Goal: Book appointment/travel/reservation

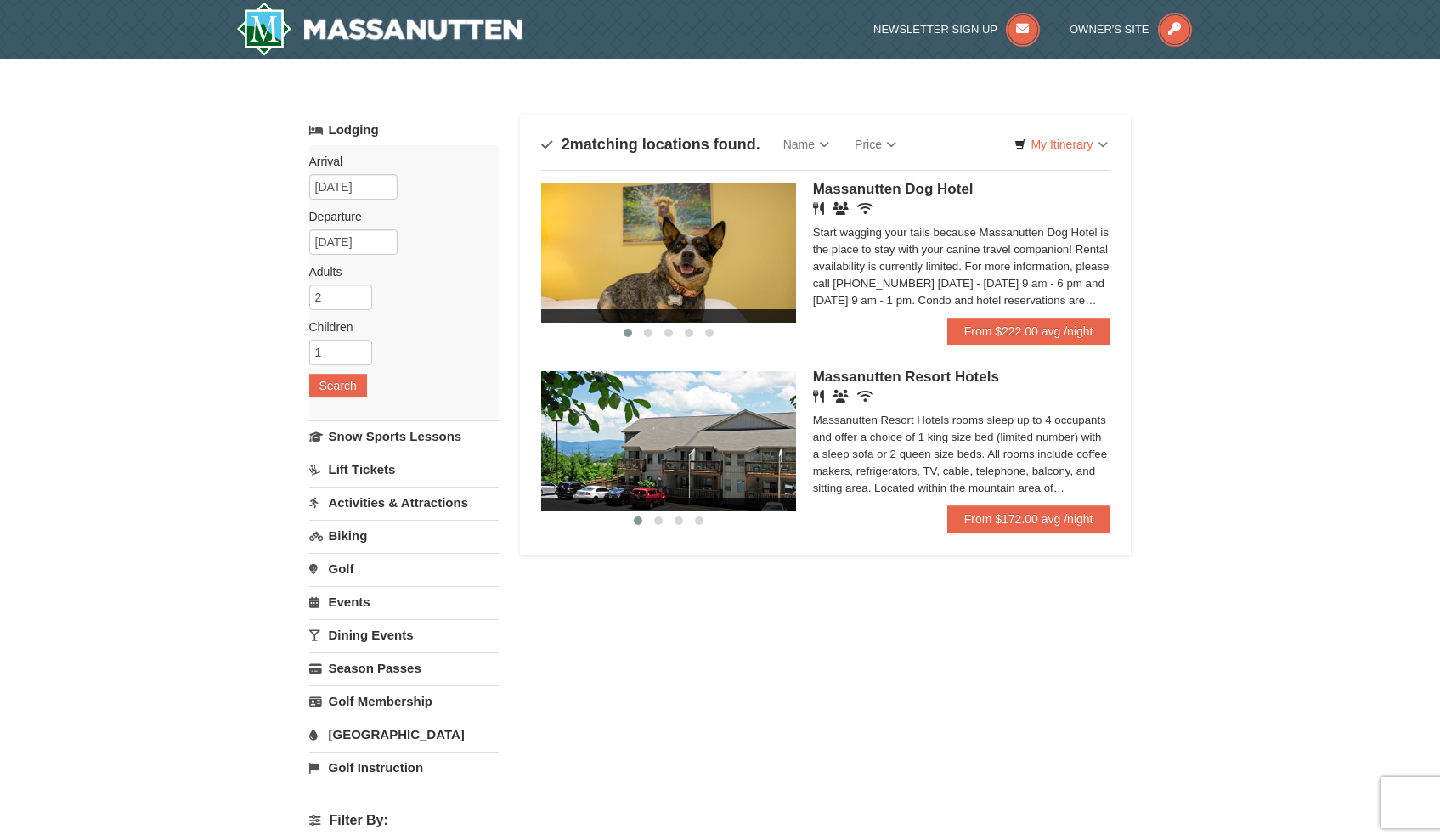
scroll to position [4, 0]
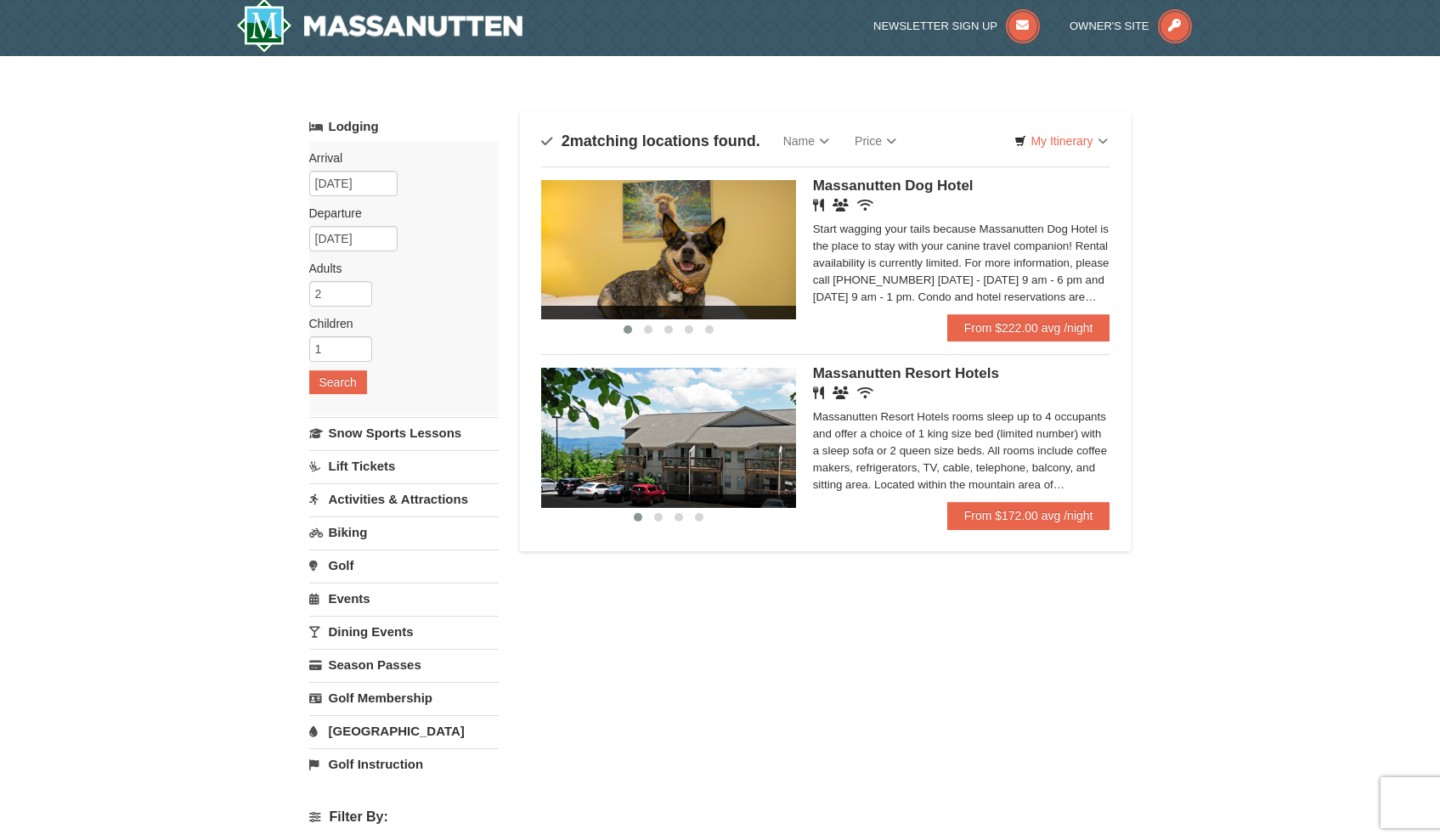
click at [1044, 474] on div "Massanutten Resort Hotels rooms sleep up to 4 occupants and offer a choice of 1…" at bounding box center [961, 451] width 297 height 85
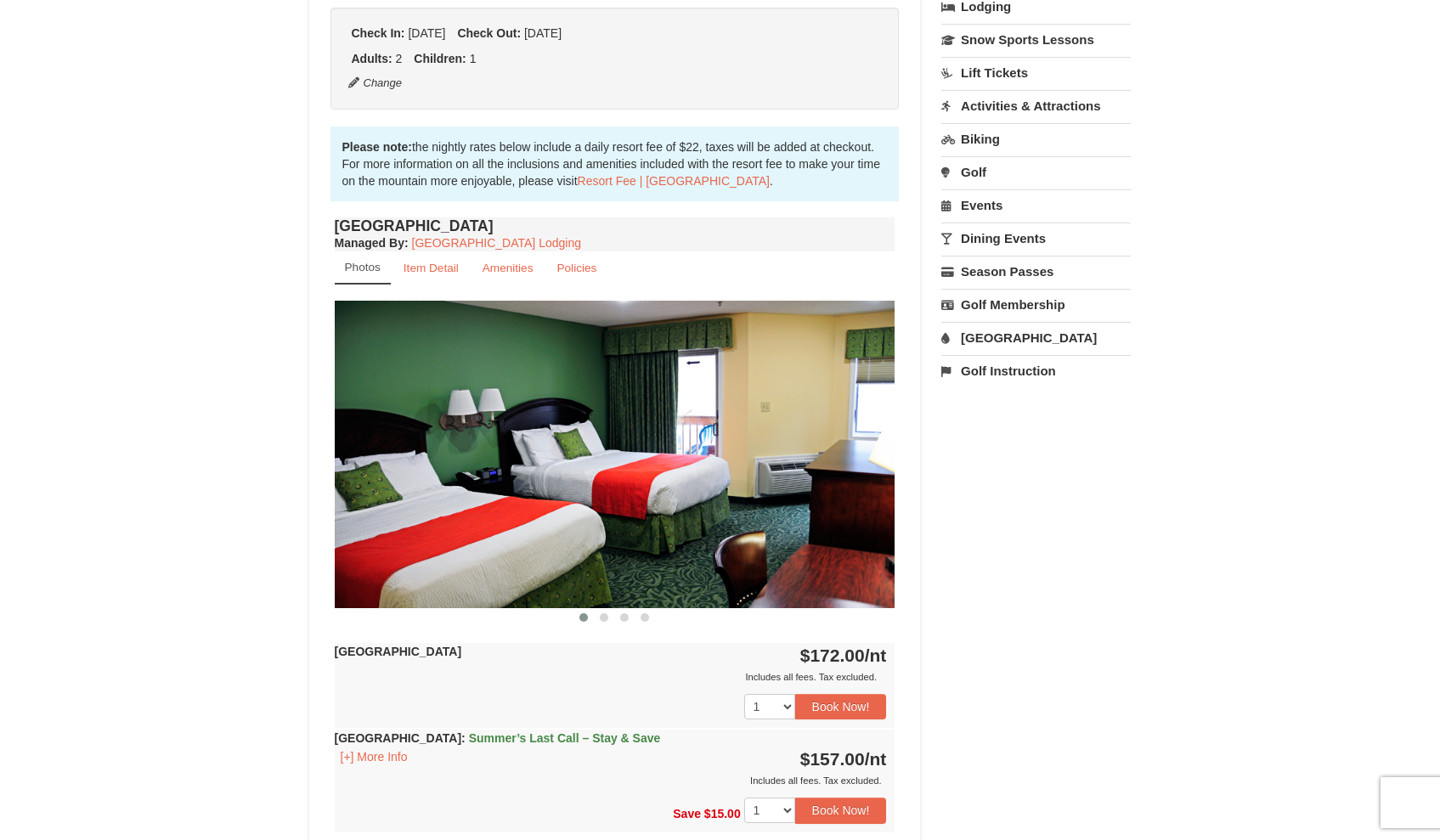
scroll to position [505, 0]
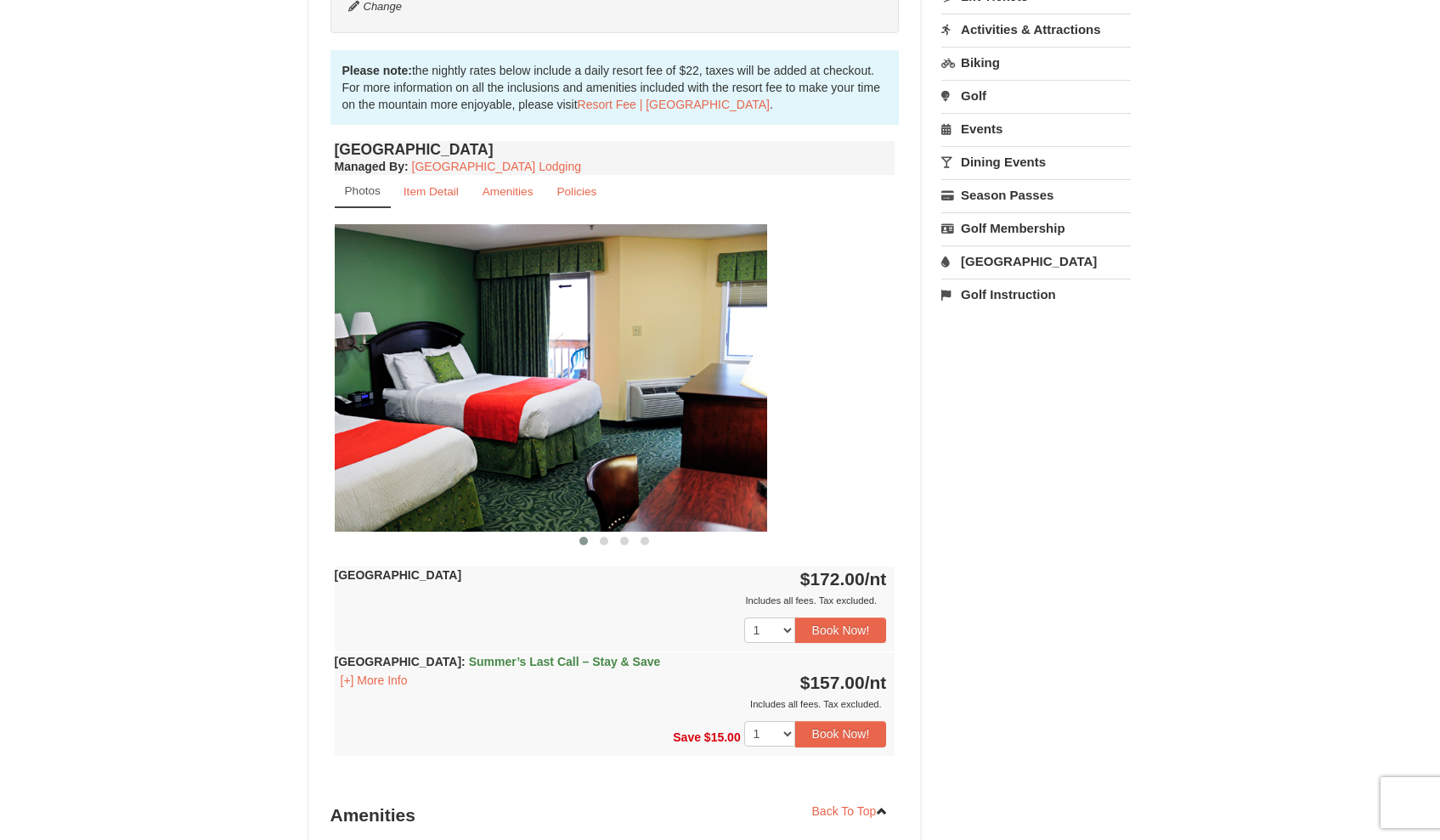
drag, startPoint x: 857, startPoint y: 412, endPoint x: 732, endPoint y: 414, distance: 125.0
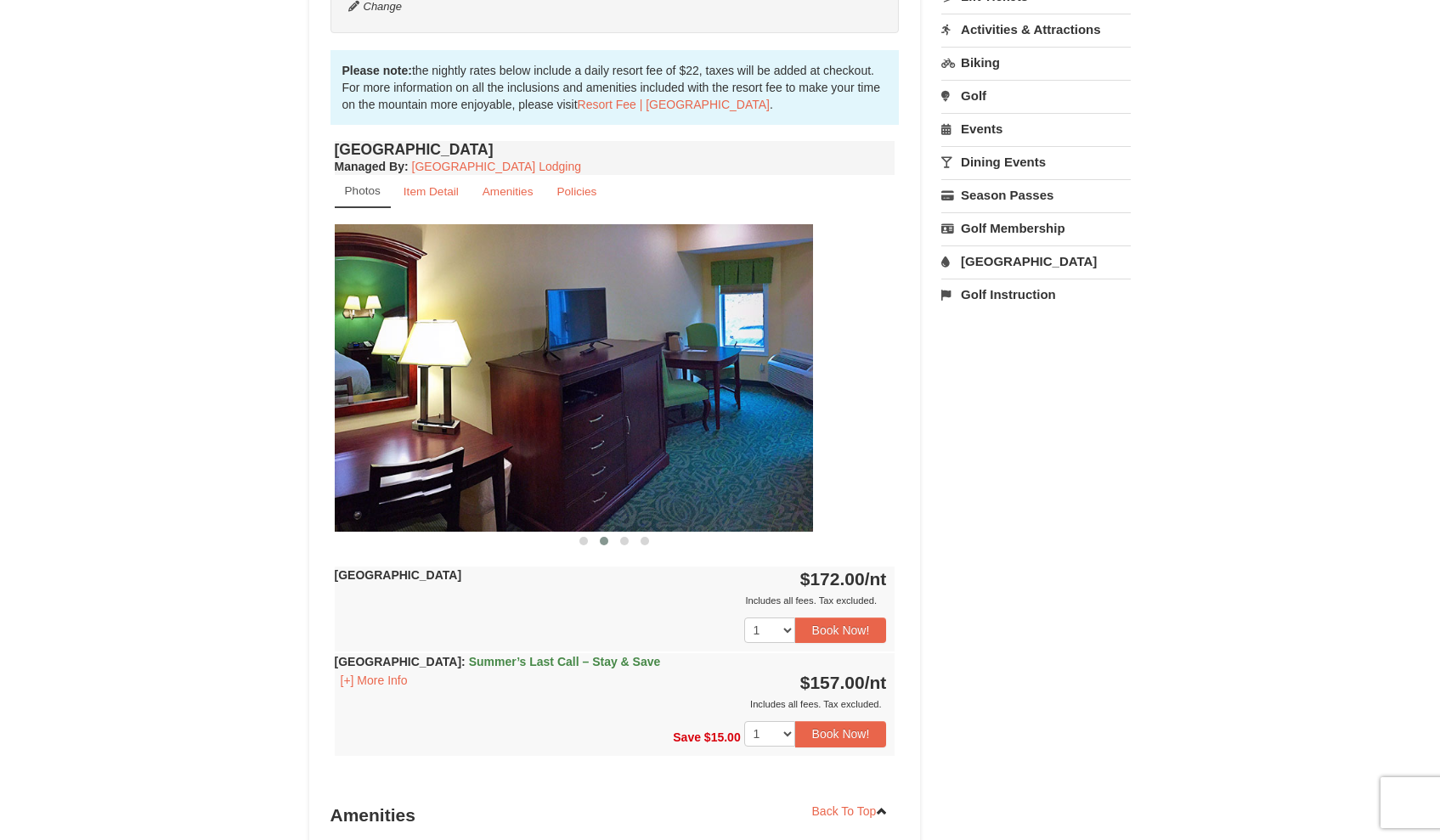
drag, startPoint x: 834, startPoint y: 394, endPoint x: 703, endPoint y: 420, distance: 133.6
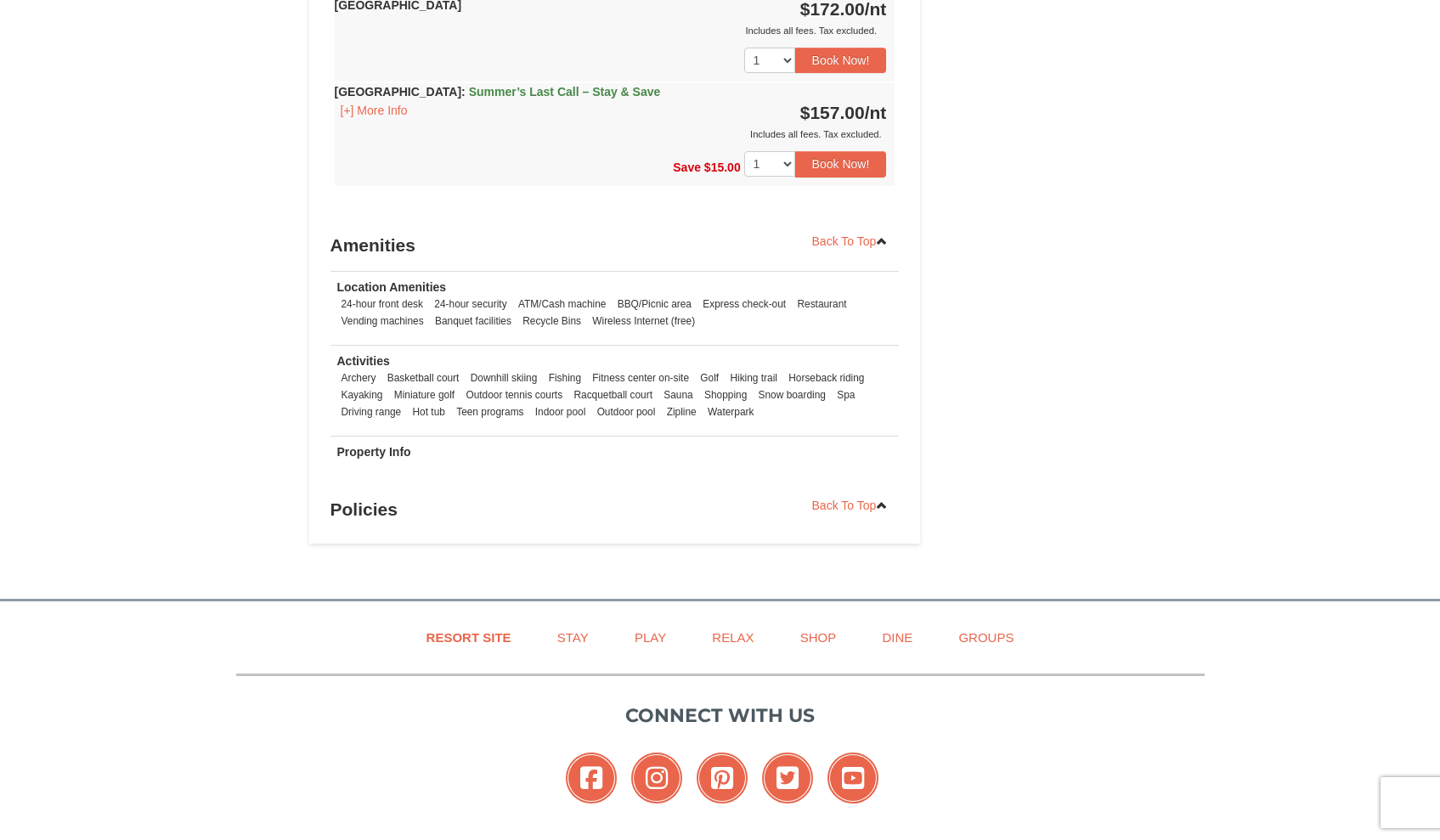
scroll to position [0, 0]
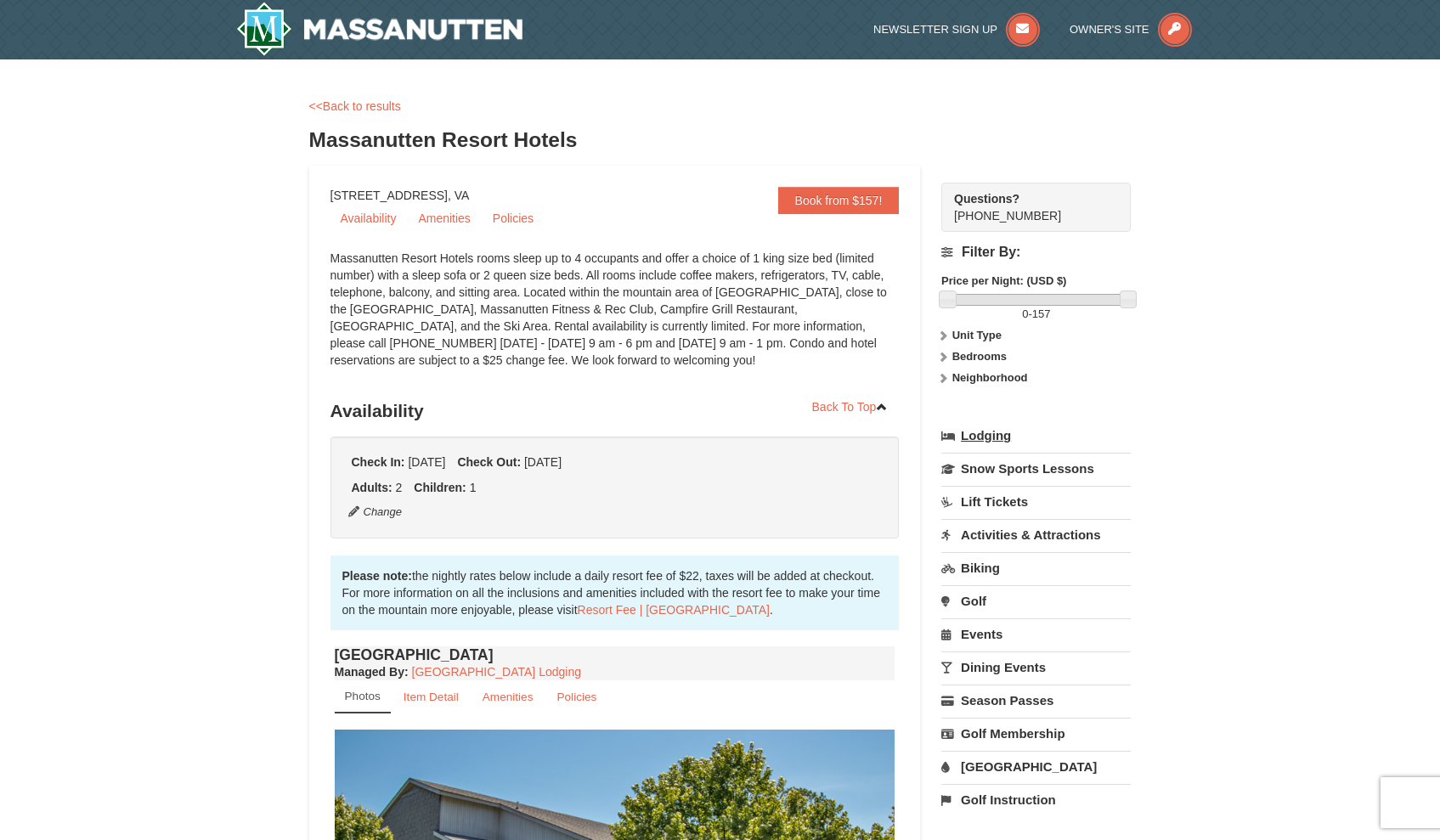
click at [980, 437] on link "Lodging" at bounding box center [1035, 435] width 190 height 31
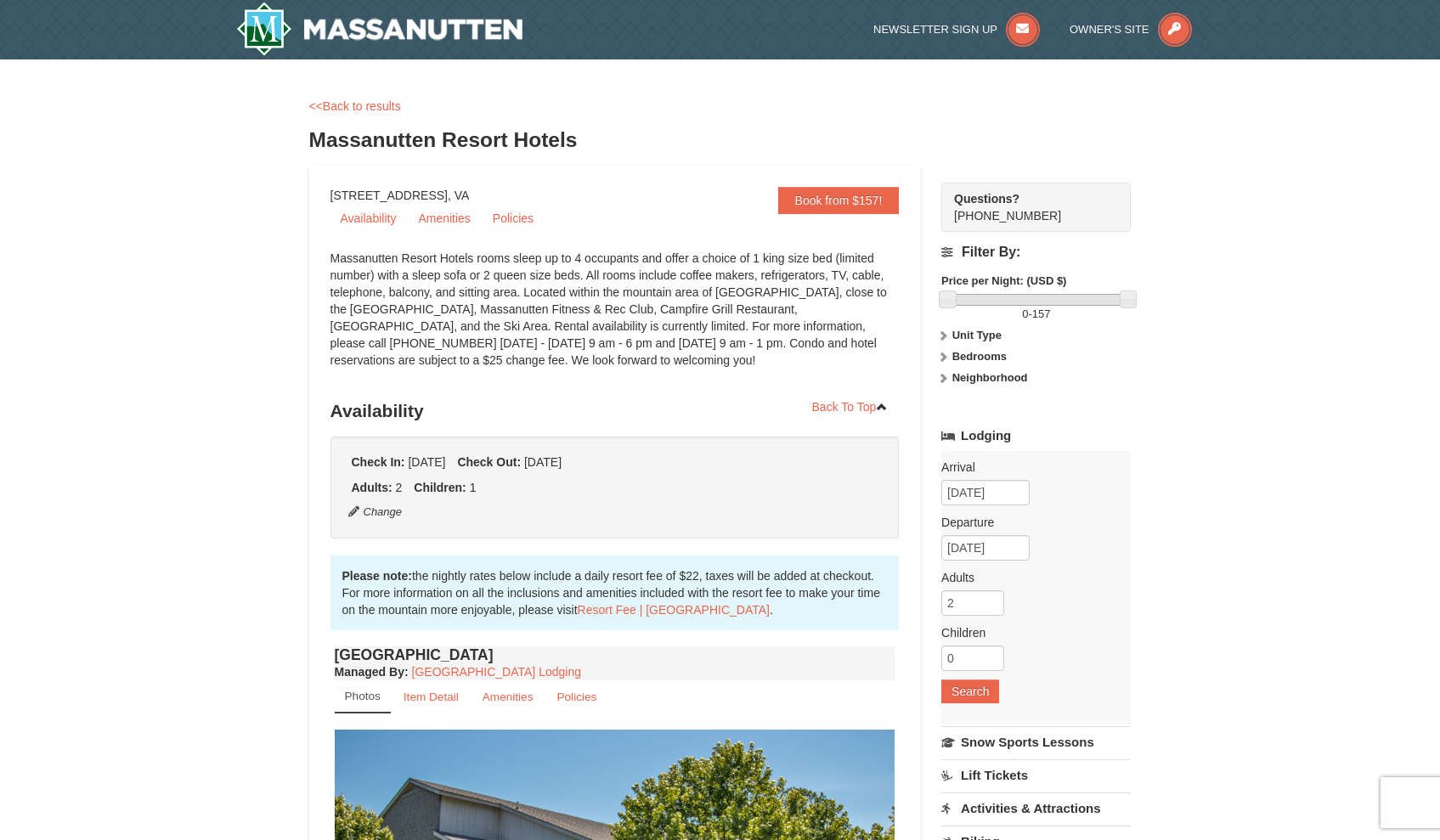
scroll to position [123, 0]
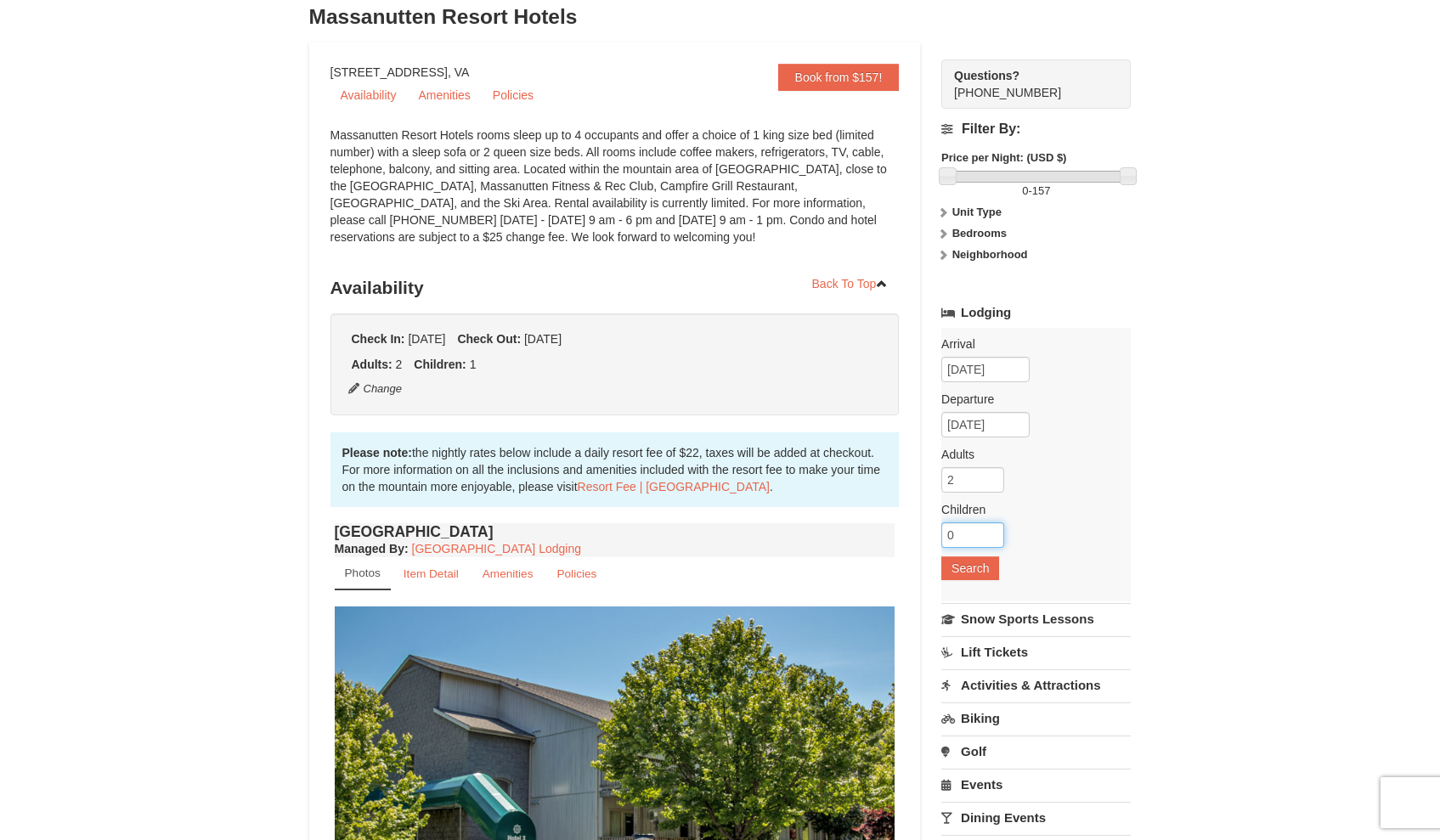
type input "1"
click at [995, 531] on input "1" at bounding box center [972, 535] width 63 height 25
click at [973, 562] on button "Search" at bounding box center [970, 568] width 58 height 24
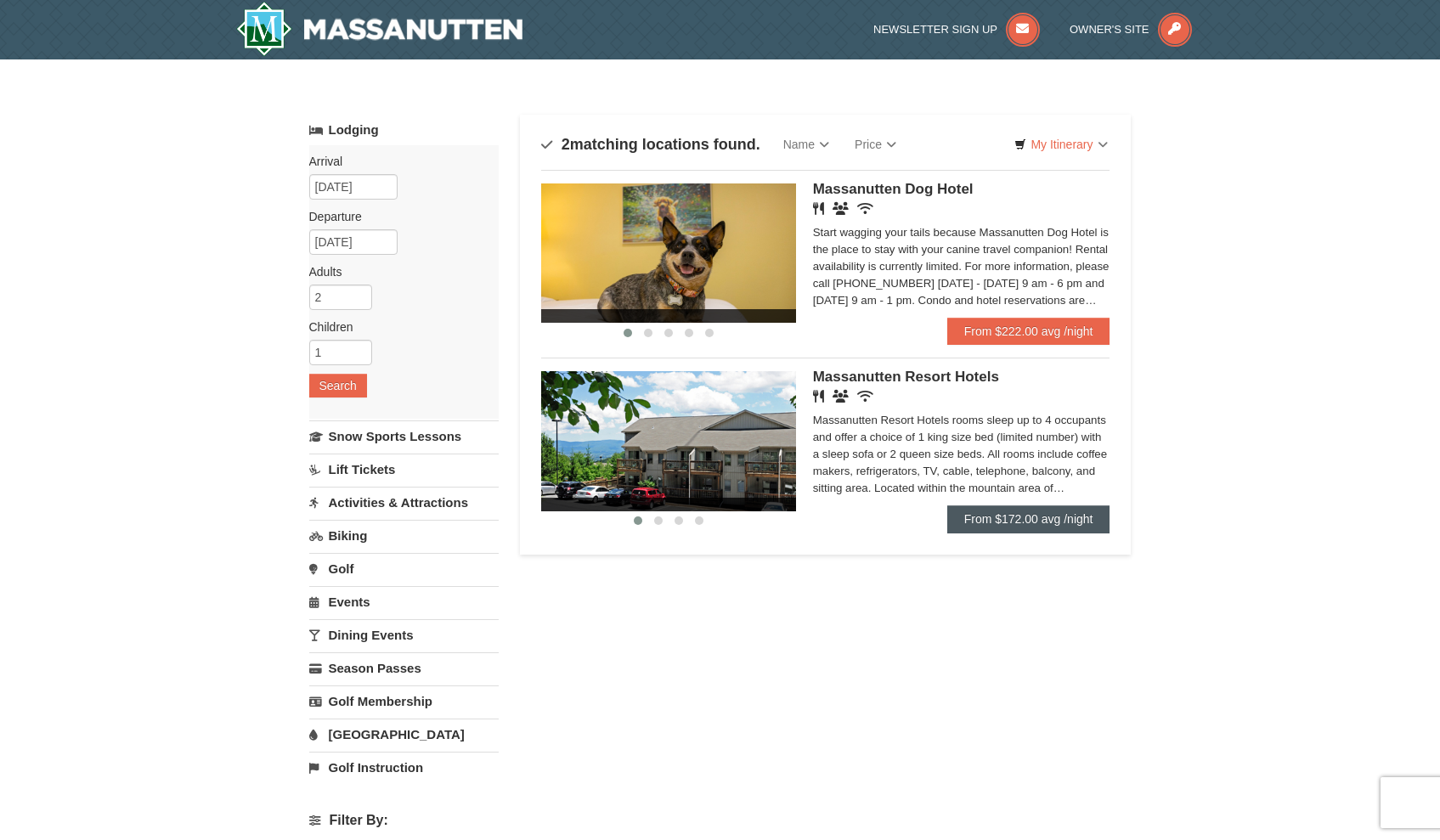
click at [1002, 529] on link "From $172.00 avg /night" at bounding box center [1029, 519] width 164 height 27
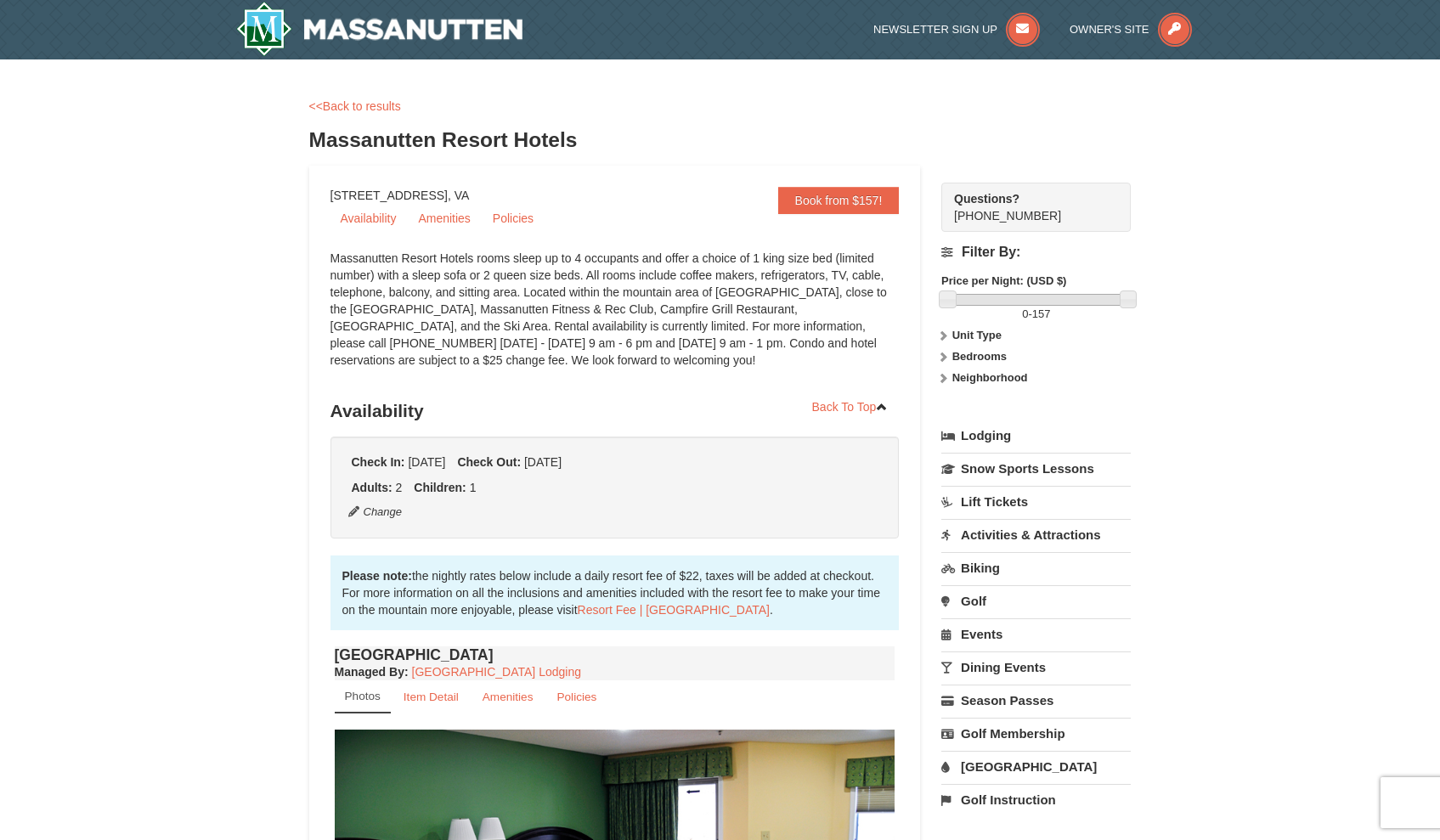
scroll to position [427, 0]
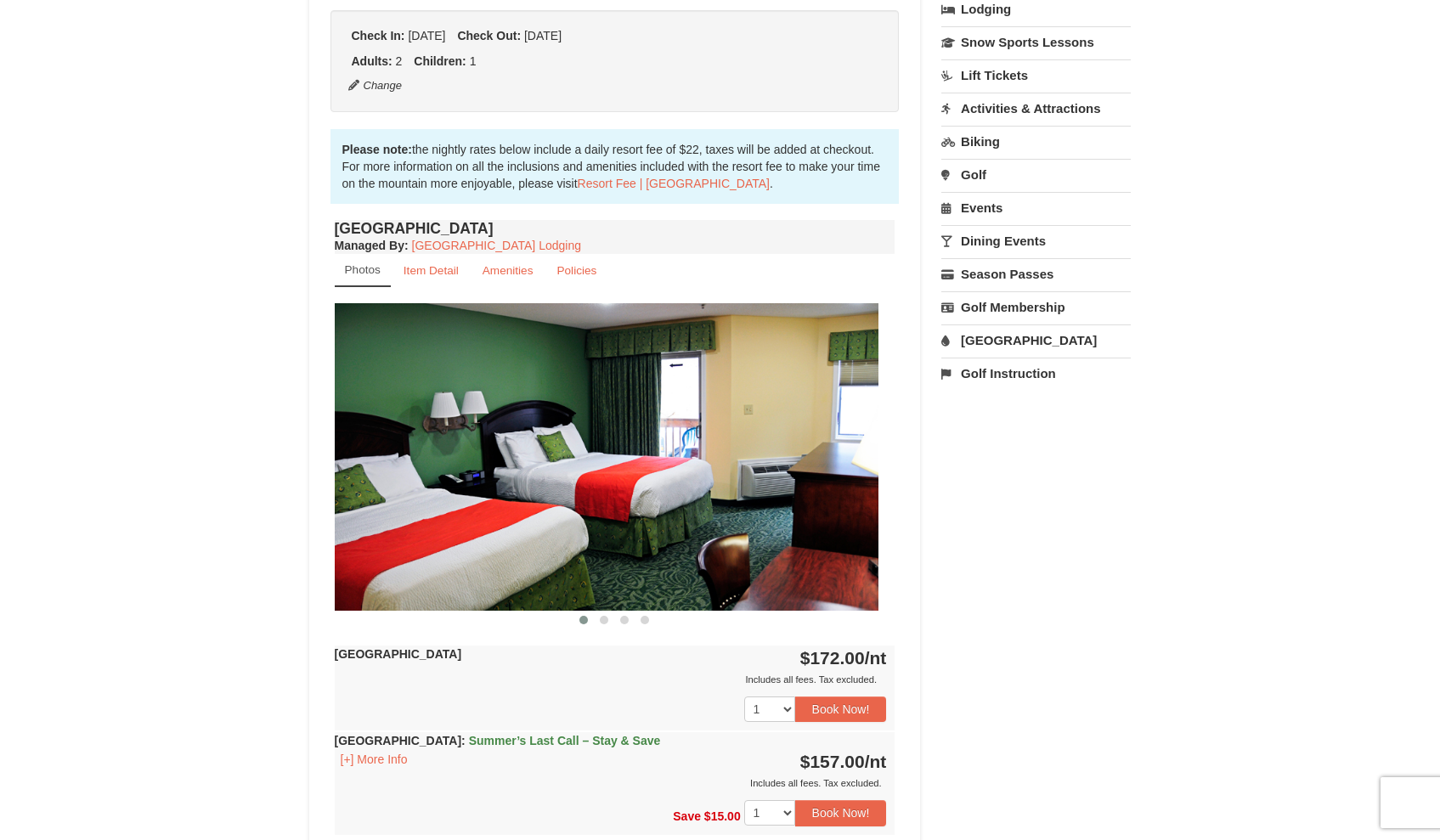
drag, startPoint x: 676, startPoint y: 448, endPoint x: 572, endPoint y: 452, distance: 104.1
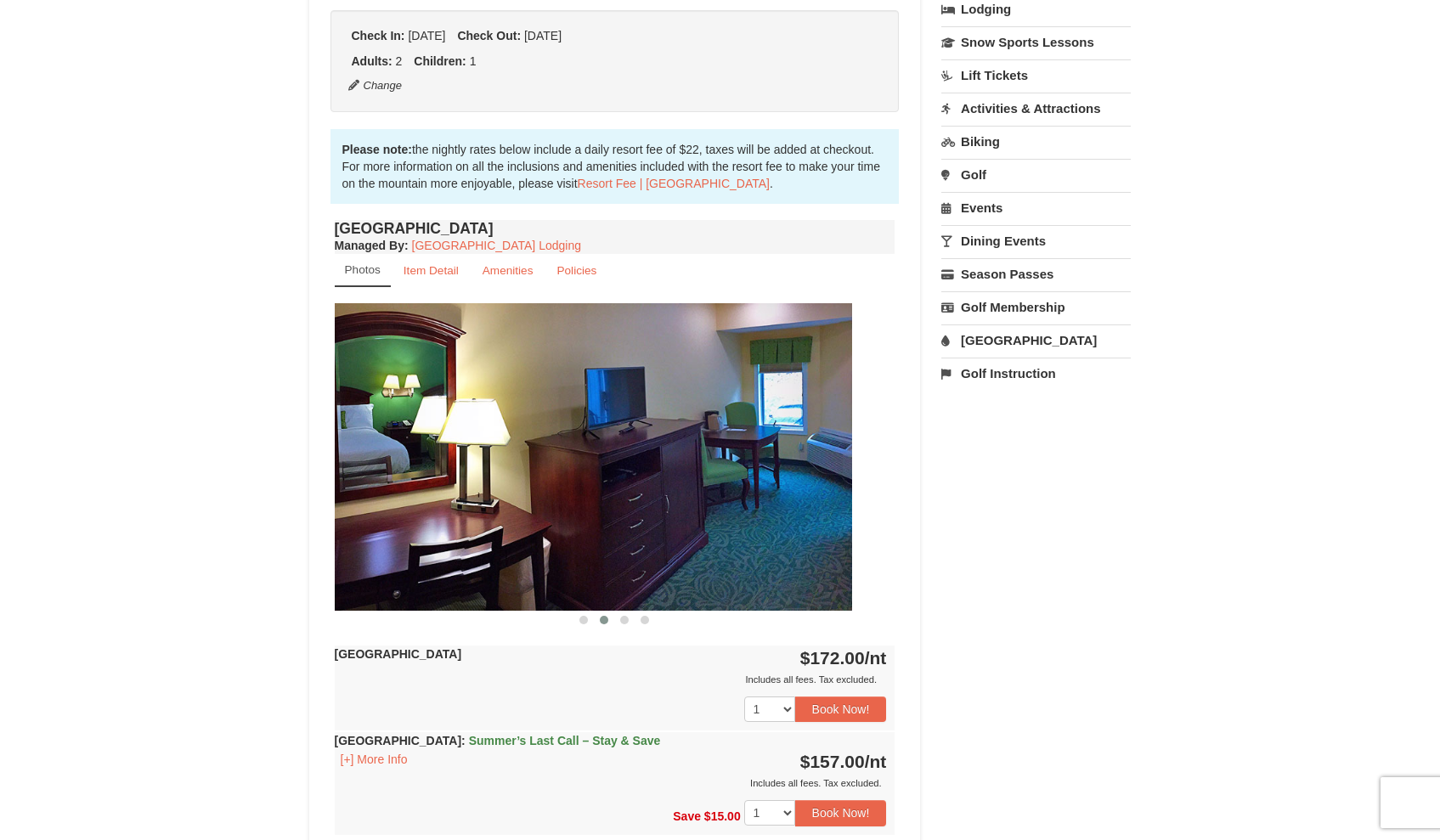
drag, startPoint x: 775, startPoint y: 498, endPoint x: 572, endPoint y: 498, distance: 203.0
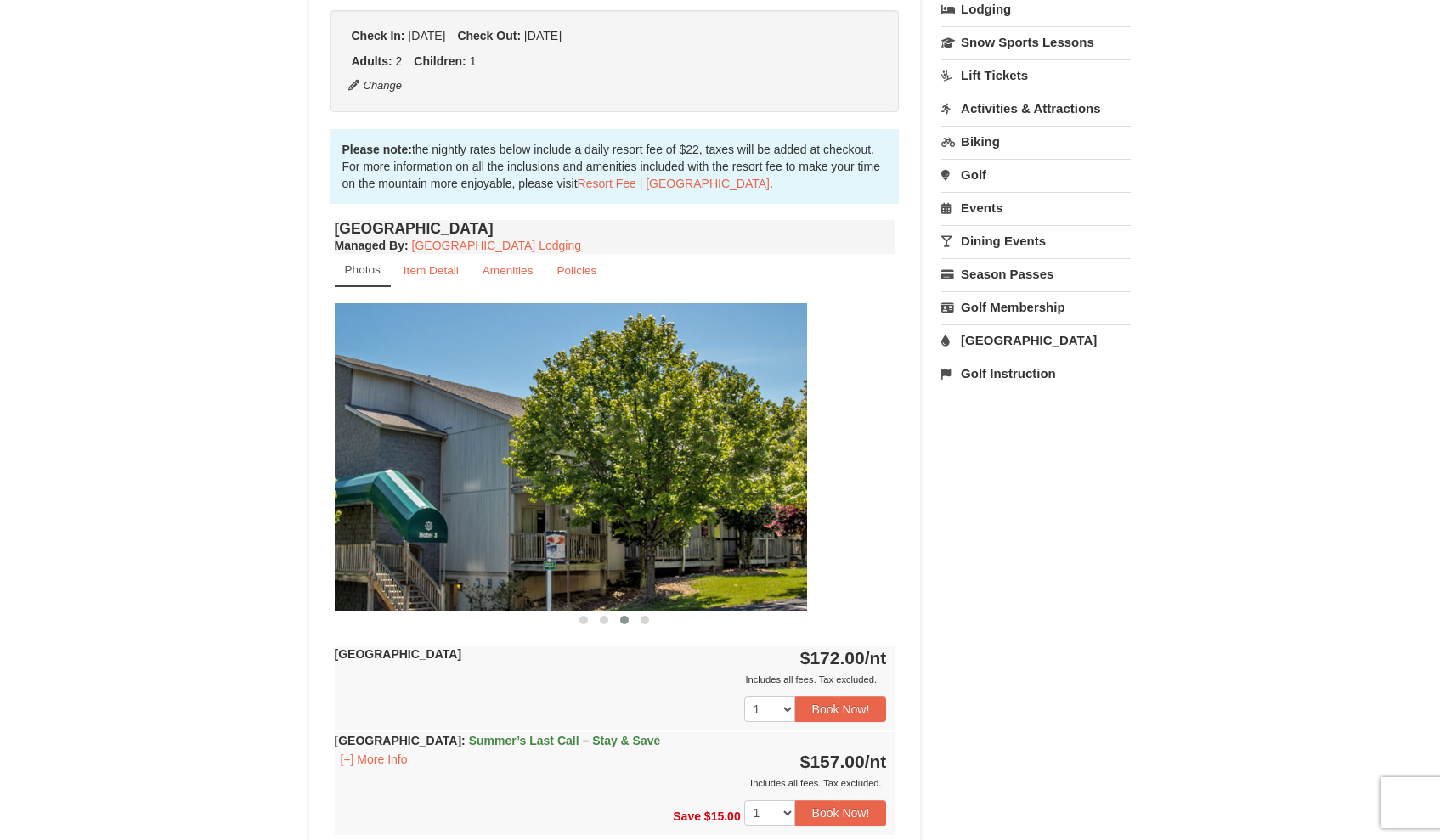
drag, startPoint x: 796, startPoint y: 543, endPoint x: 657, endPoint y: 537, distance: 139.1
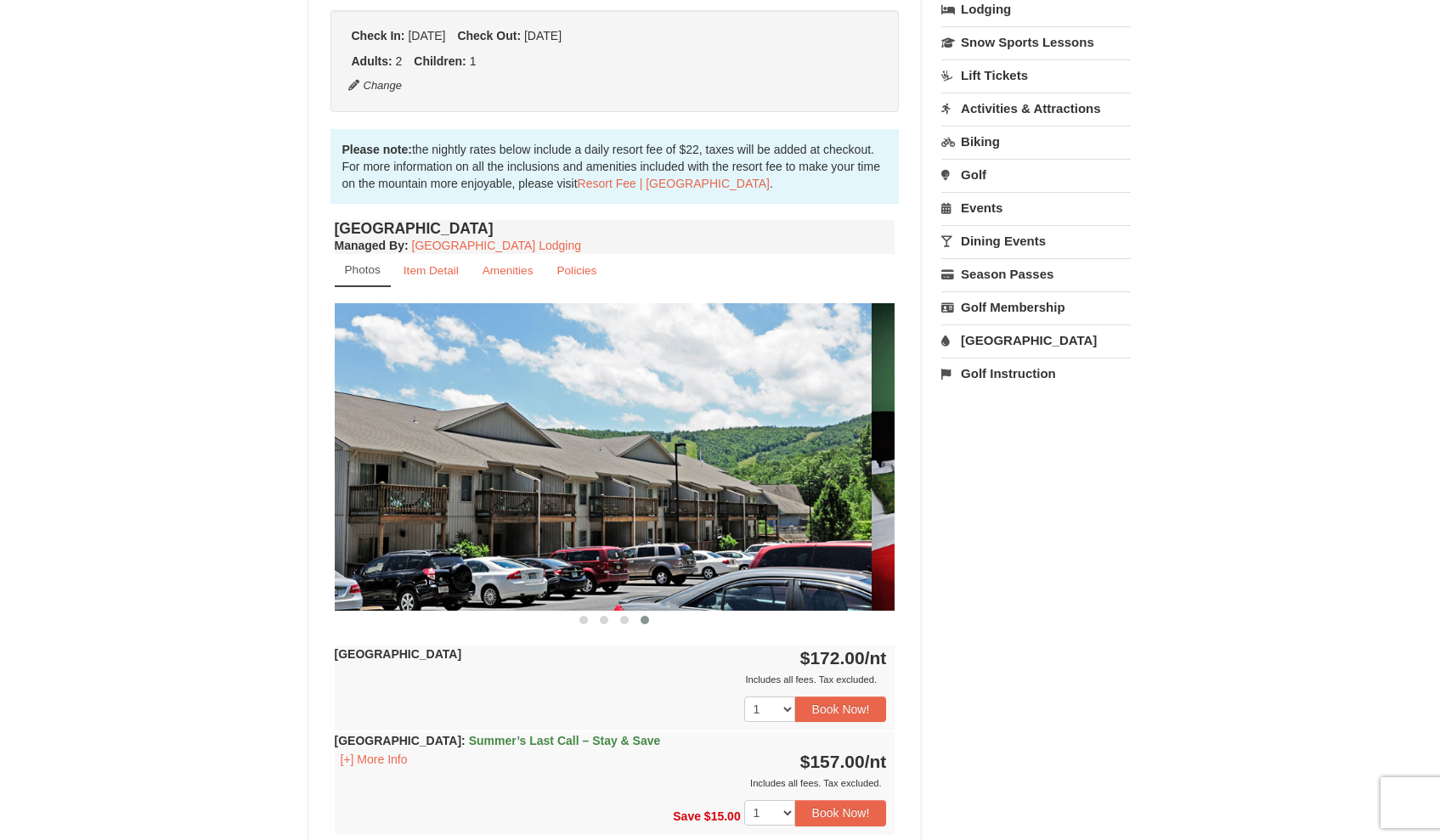
drag, startPoint x: 796, startPoint y: 553, endPoint x: 663, endPoint y: 558, distance: 133.1
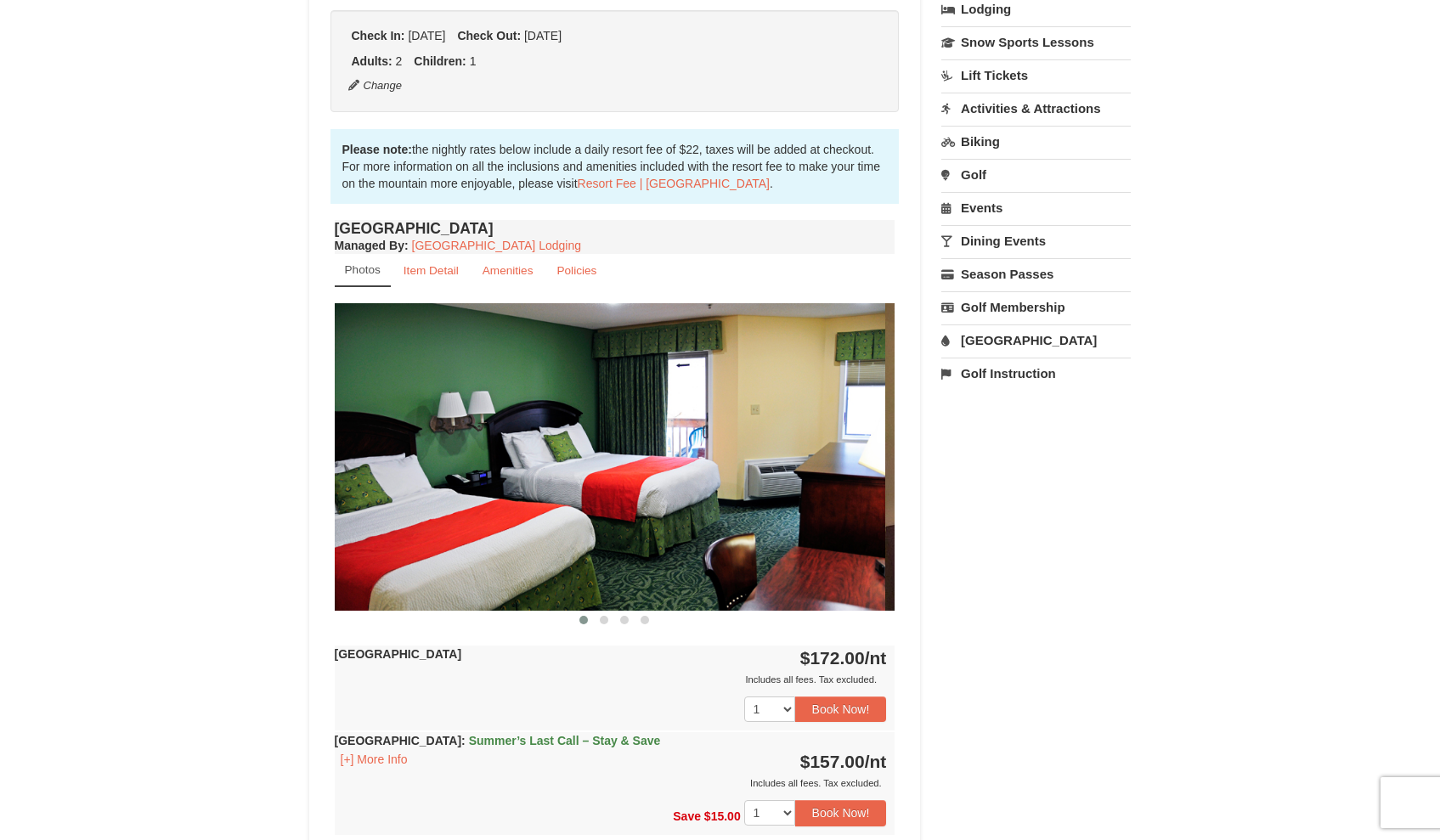
drag, startPoint x: 812, startPoint y: 552, endPoint x: 670, endPoint y: 561, distance: 142.3
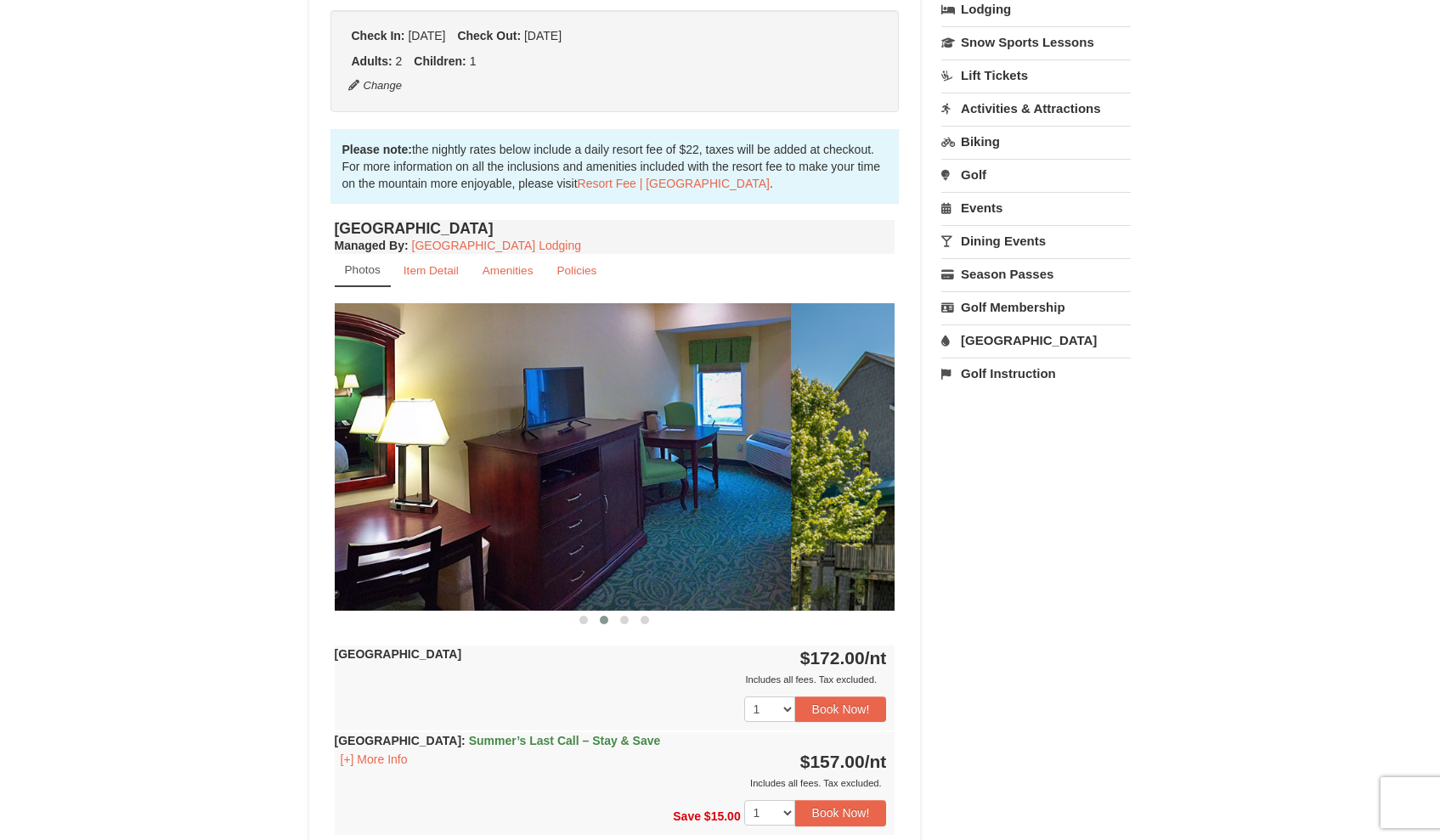
drag, startPoint x: 761, startPoint y: 557, endPoint x: 659, endPoint y: 558, distance: 102.0
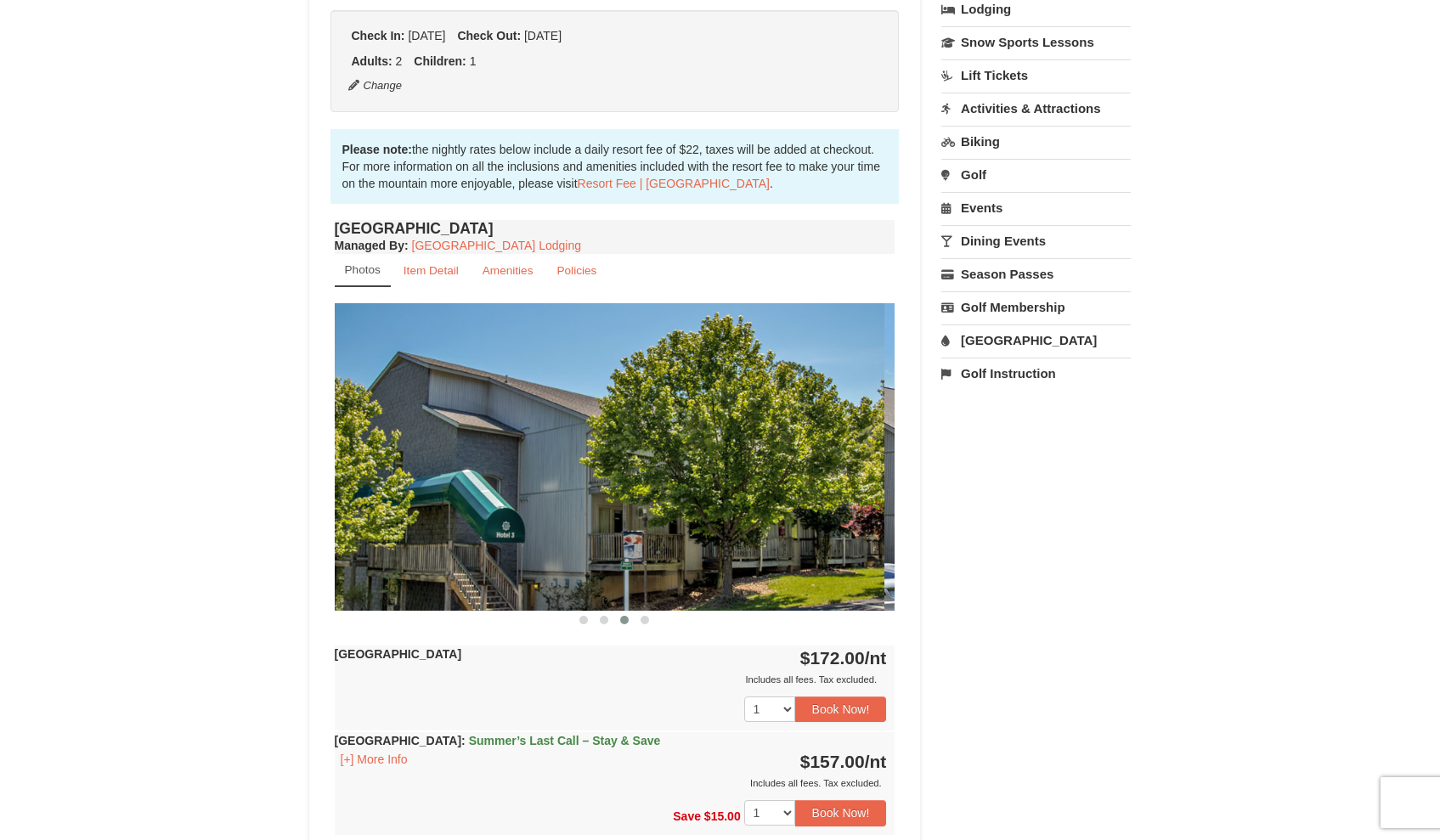
drag, startPoint x: 754, startPoint y: 561, endPoint x: 633, endPoint y: 576, distance: 121.9
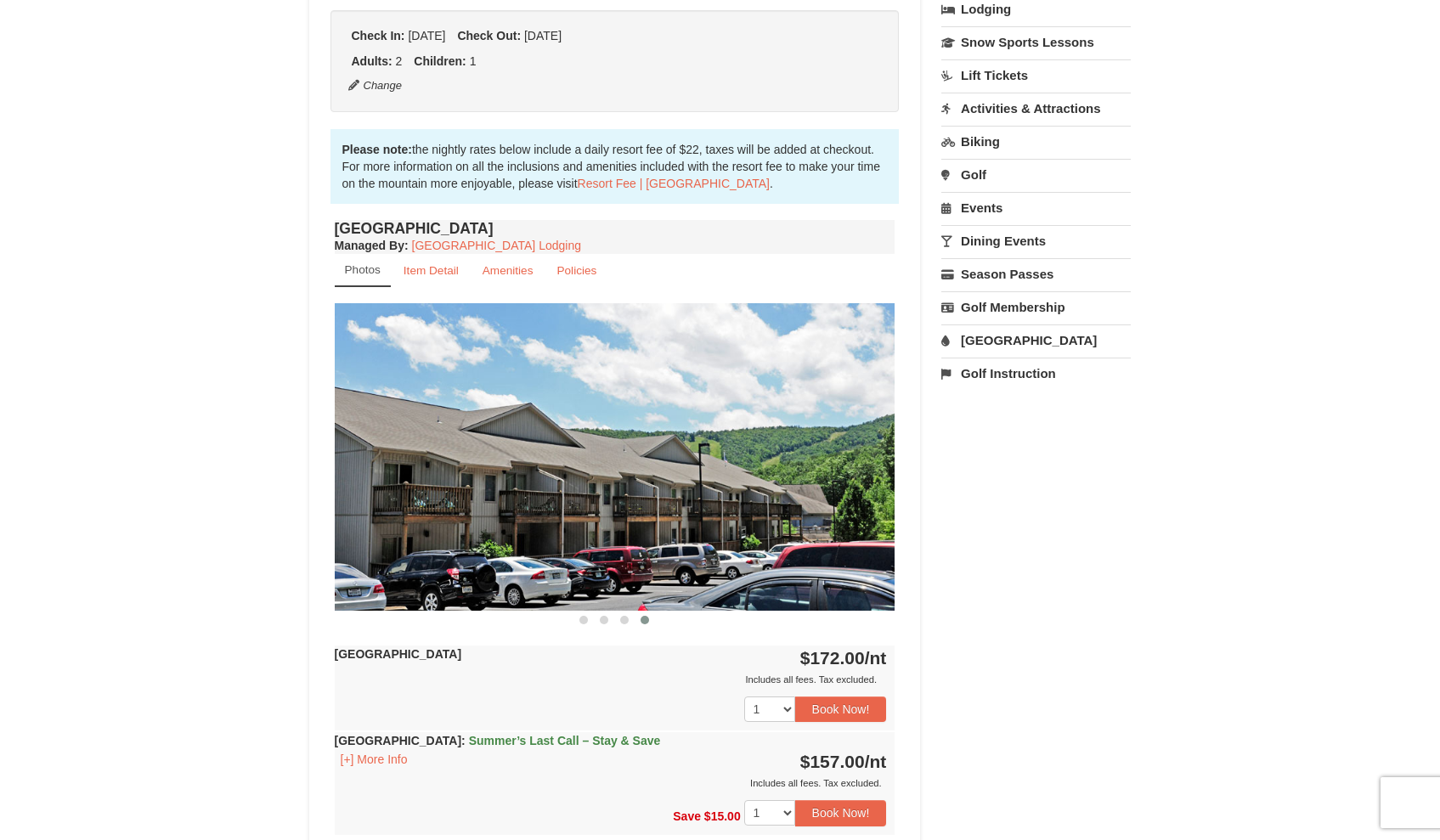
scroll to position [0, 0]
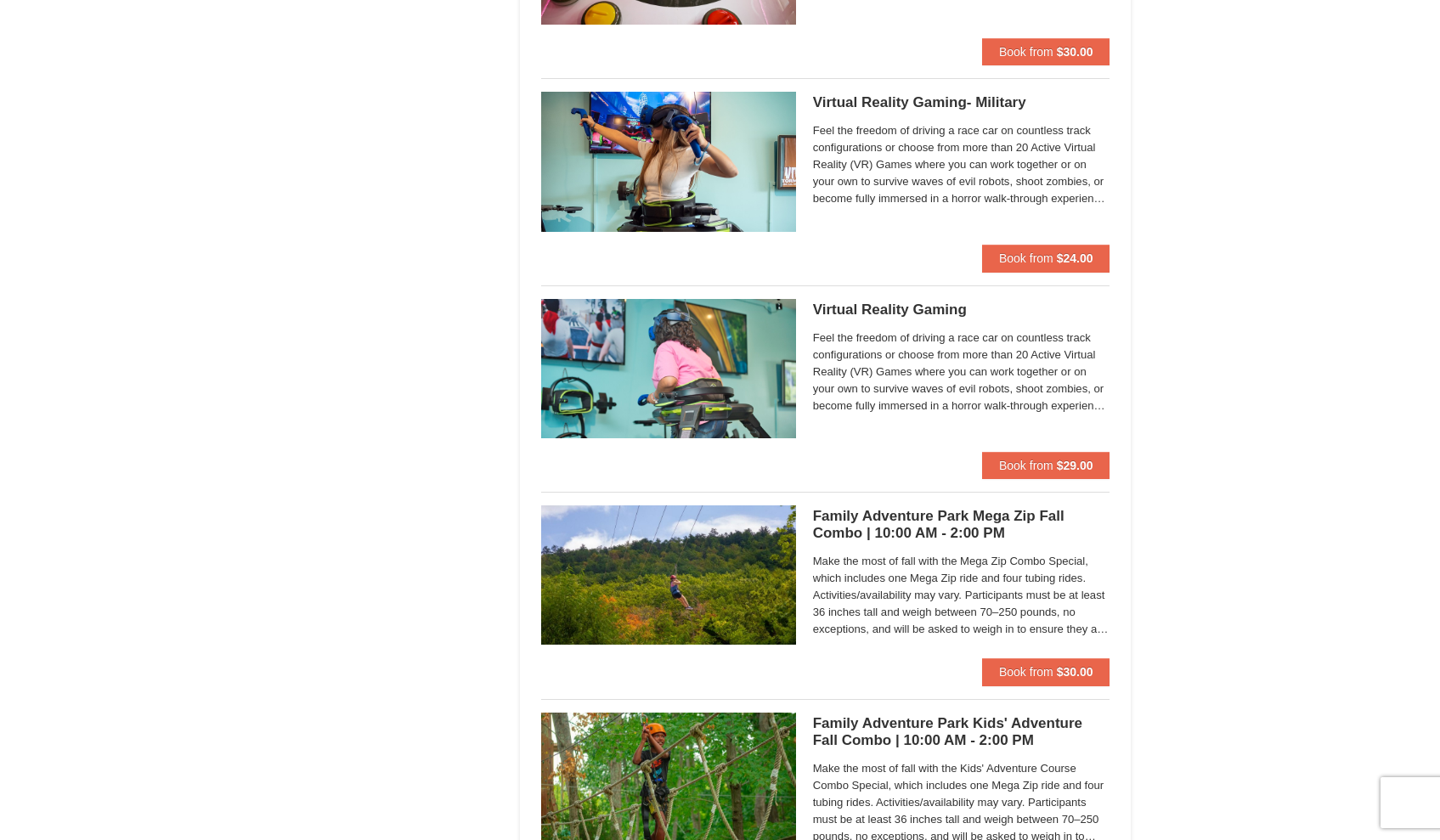
scroll to position [1203, 0]
